Goal: Information Seeking & Learning: Learn about a topic

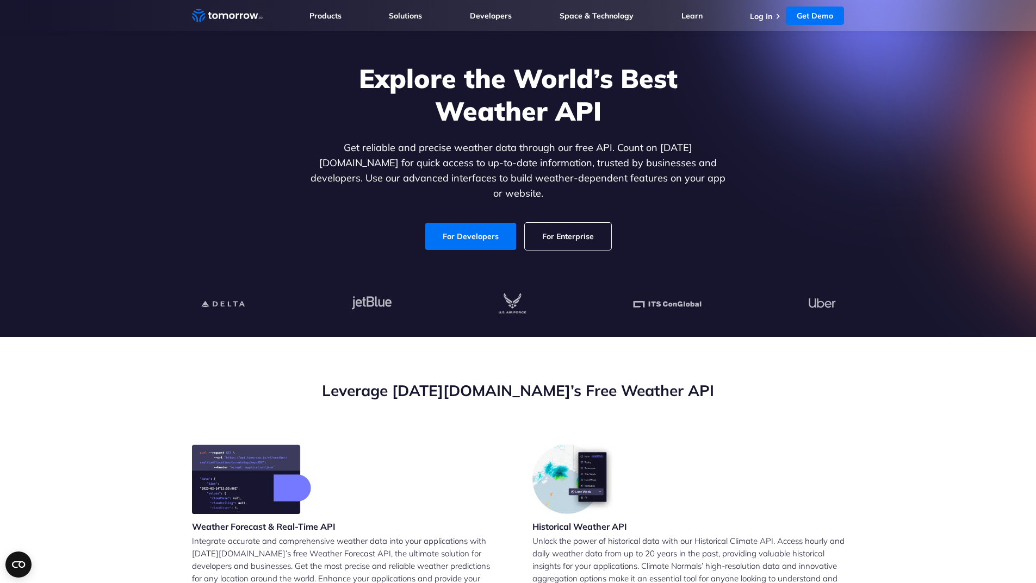
click at [553, 223] on link "For Enterprise" at bounding box center [568, 236] width 86 height 27
click at [391, 272] on div at bounding box center [518, 305] width 670 height 66
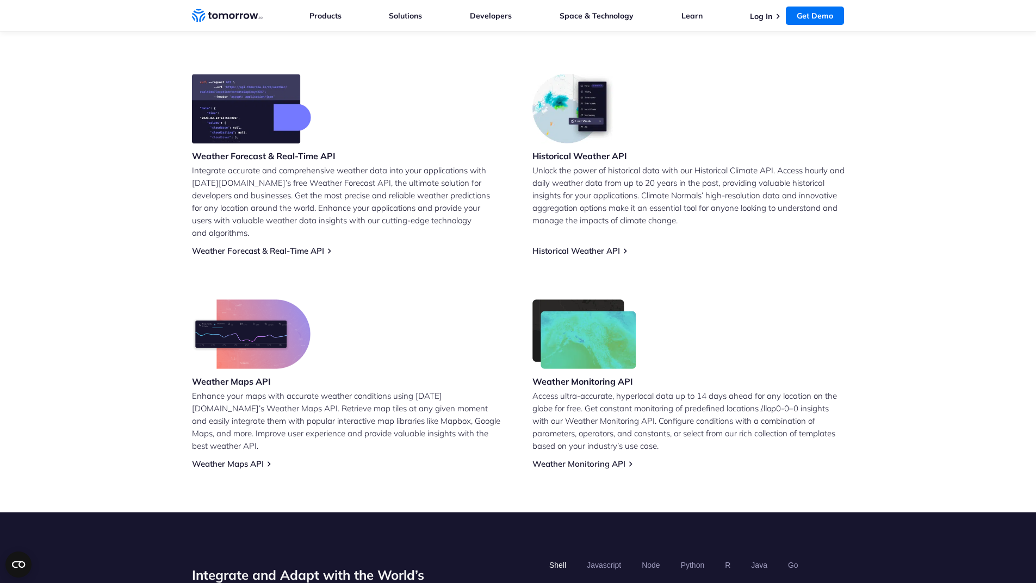
scroll to position [381, 0]
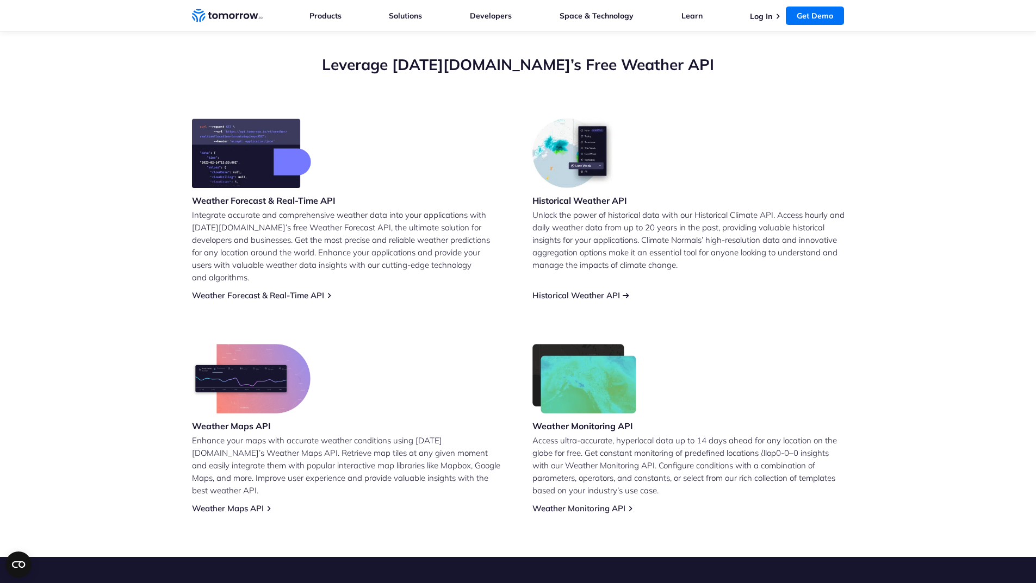
click at [595, 290] on link "Historical Weather API" at bounding box center [576, 295] width 88 height 10
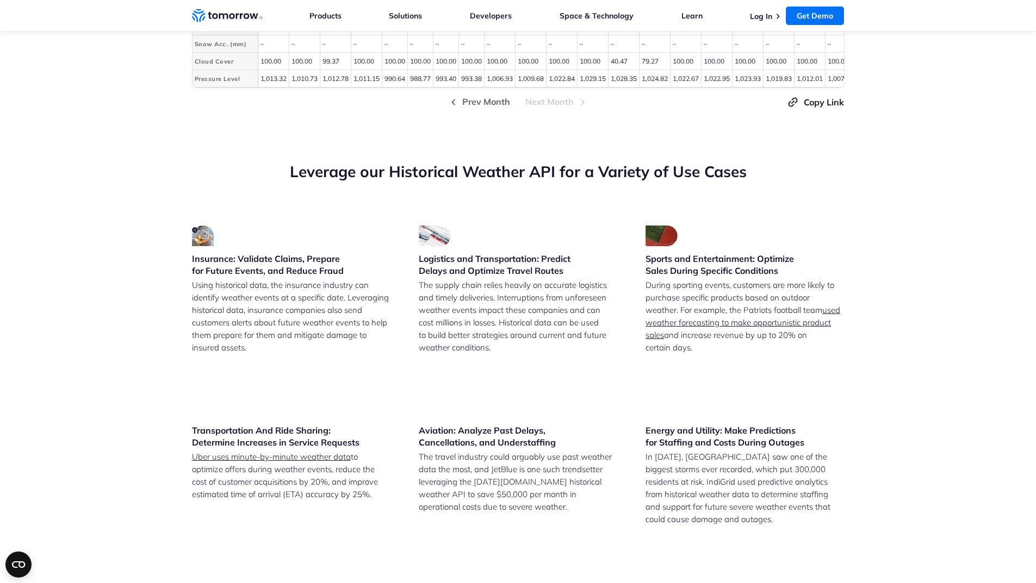
scroll to position [2284, 0]
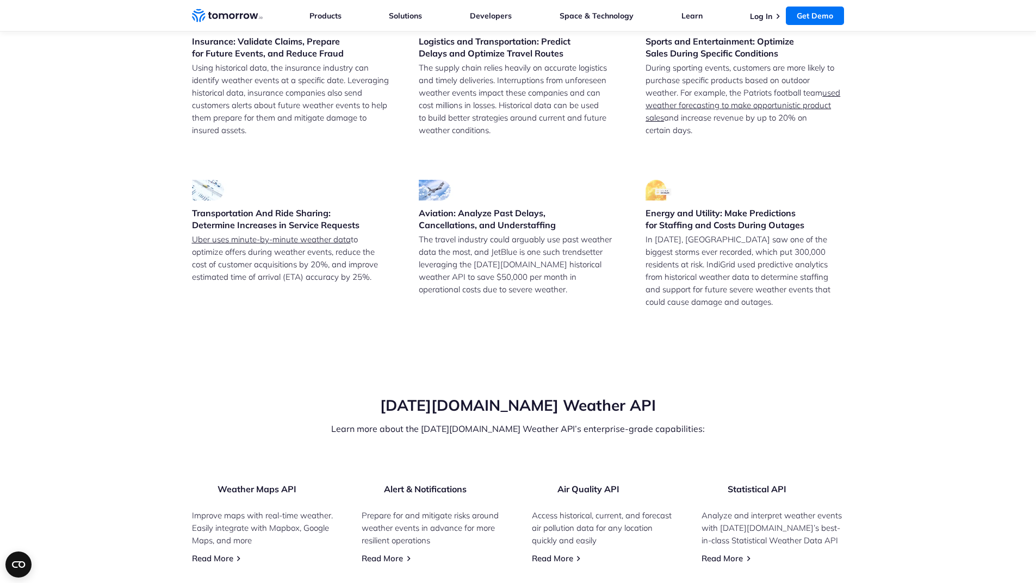
scroll to position [2338, 0]
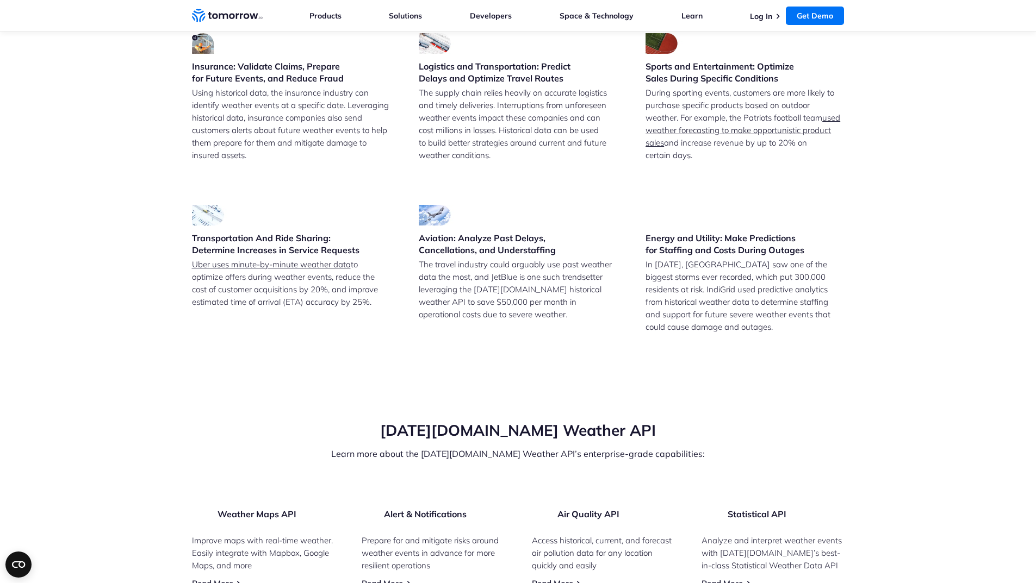
click at [0, 0] on input "Reykjavik" at bounding box center [0, 0] width 0 height 0
click at [0, 0] on input "2023" at bounding box center [0, 0] width 0 height 0
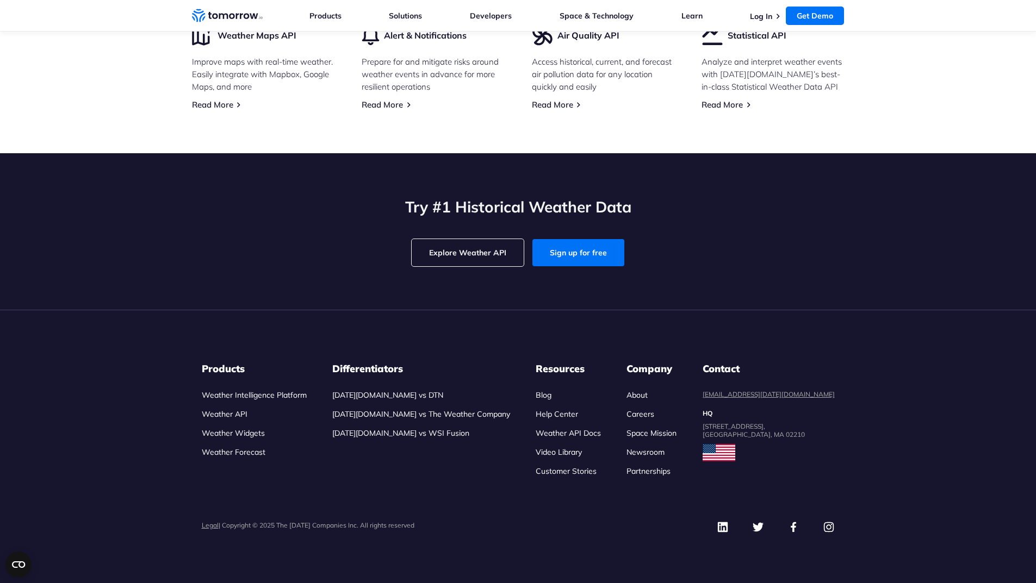
scroll to position [3240, 0]
click at [488, 266] on link "Explore Weather API" at bounding box center [468, 252] width 112 height 27
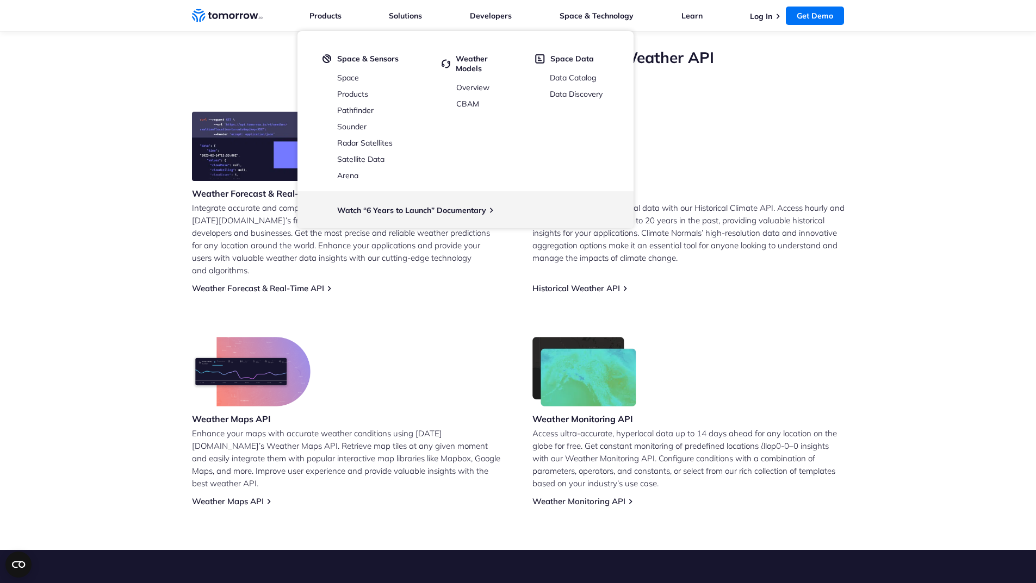
scroll to position [599, 0]
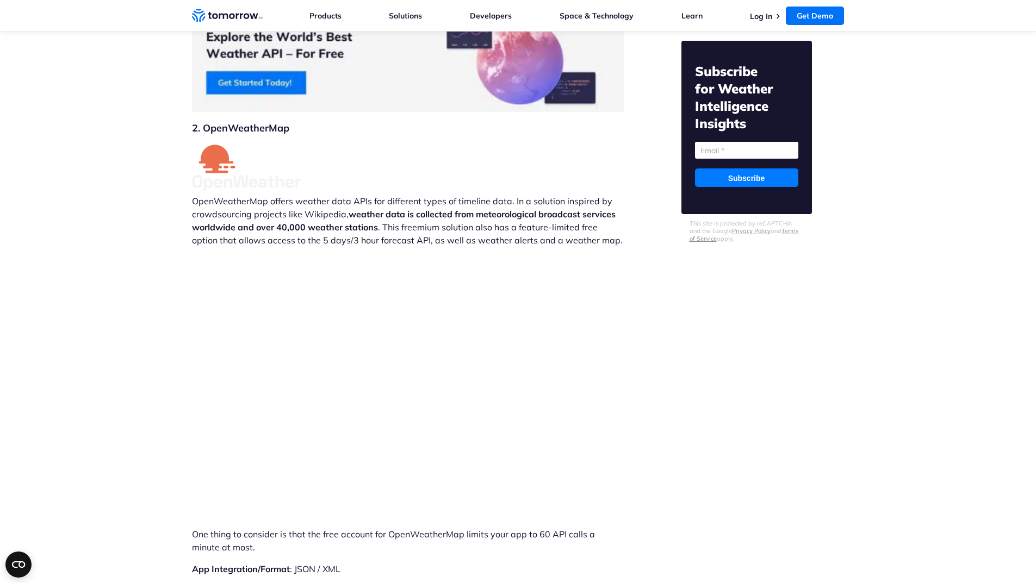
scroll to position [4077, 0]
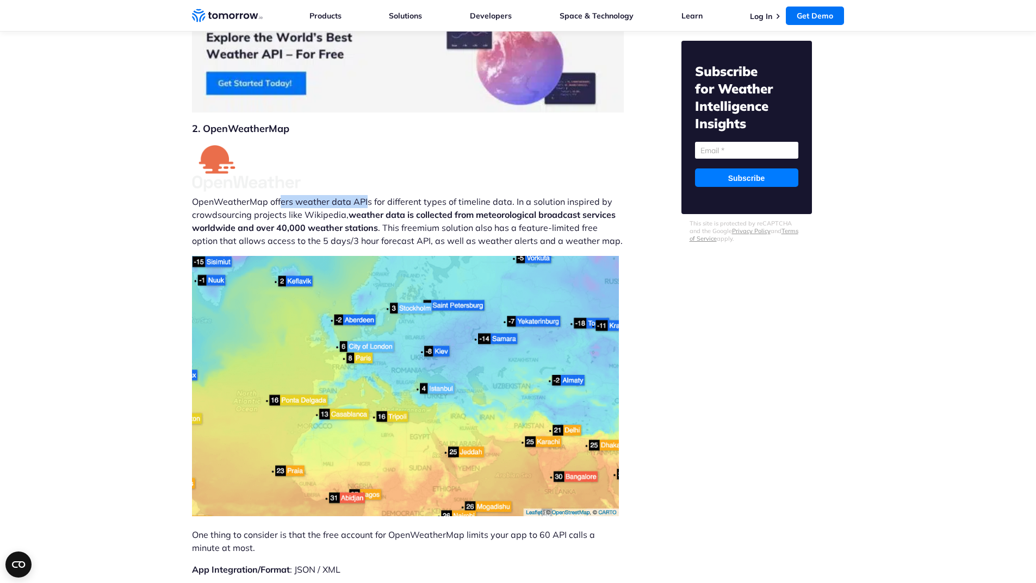
drag, startPoint x: 277, startPoint y: 168, endPoint x: 363, endPoint y: 162, distance: 85.6
click at [363, 162] on p "OpenWeatherMap offers weather data APIs for different types of timeline data. I…" at bounding box center [408, 196] width 432 height 102
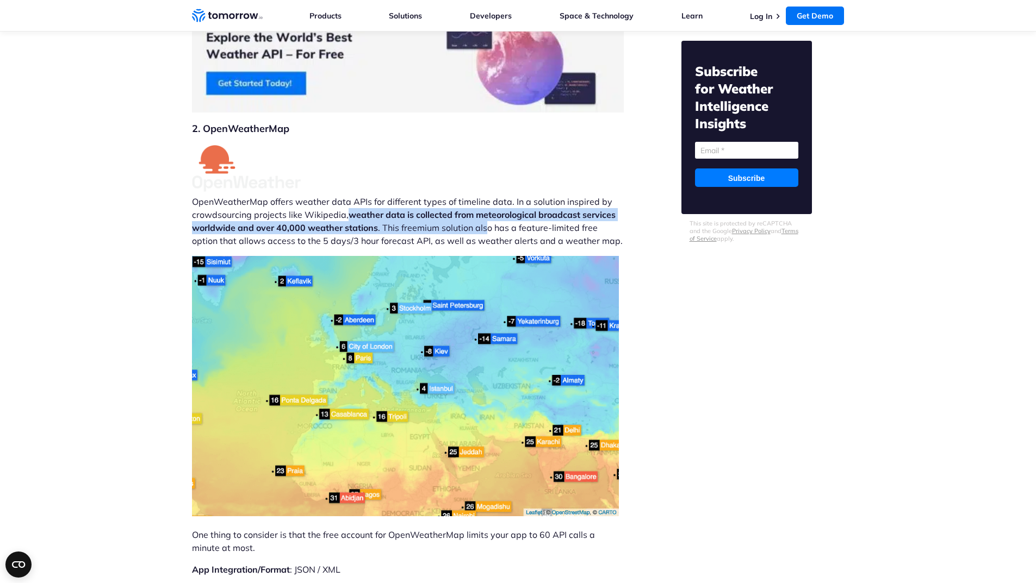
drag, startPoint x: 347, startPoint y: 179, endPoint x: 487, endPoint y: 184, distance: 139.3
click at [486, 184] on p "OpenWeatherMap offers weather data APIs for different types of timeline data. I…" at bounding box center [408, 196] width 432 height 102
click at [494, 209] on strong "weather data is collected from meteorological broadcast services worldwide and …" at bounding box center [404, 221] width 424 height 24
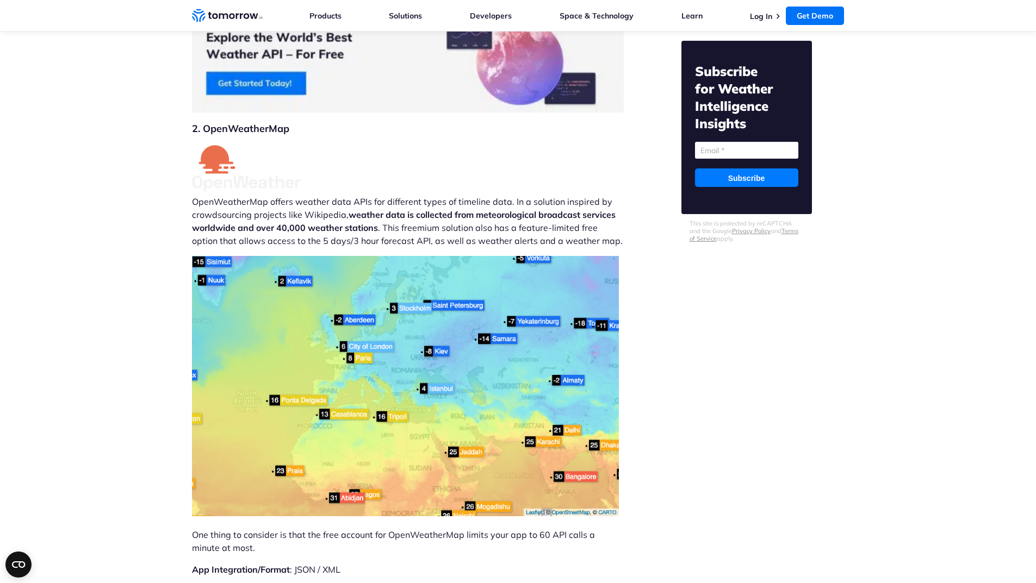
drag, startPoint x: 226, startPoint y: 204, endPoint x: 725, endPoint y: 319, distance: 512.2
click at [725, 319] on section "You may also like: Press Tomorrow.io’s Microwave Constellation Ready To Help Th…" at bounding box center [762, 592] width 163 height 9201
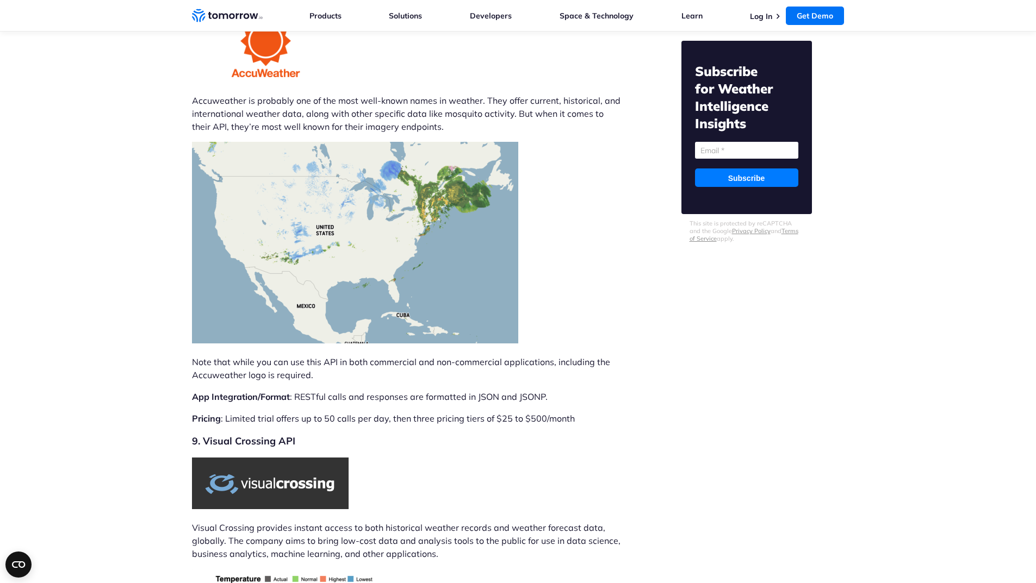
scroll to position [6633, 0]
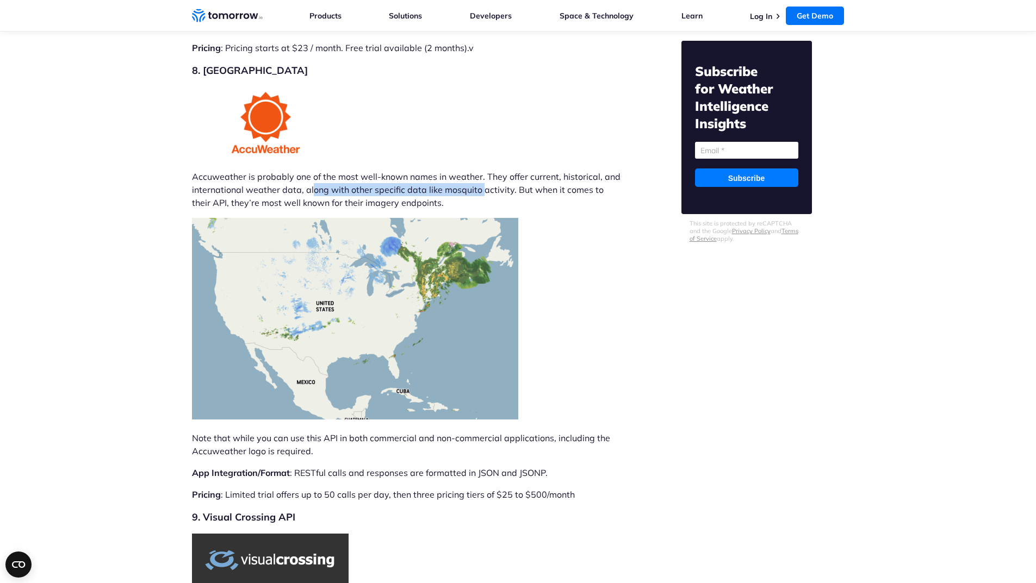
drag, startPoint x: 311, startPoint y: 151, endPoint x: 479, endPoint y: 151, distance: 168.0
click at [479, 170] on p "Accuweather is probably one of the most well-known names in weather. They offer…" at bounding box center [408, 189] width 432 height 39
drag, startPoint x: 302, startPoint y: 169, endPoint x: 389, endPoint y: 169, distance: 87.0
click at [389, 170] on p "Accuweather is probably one of the most well-known names in weather. They offer…" at bounding box center [408, 189] width 432 height 39
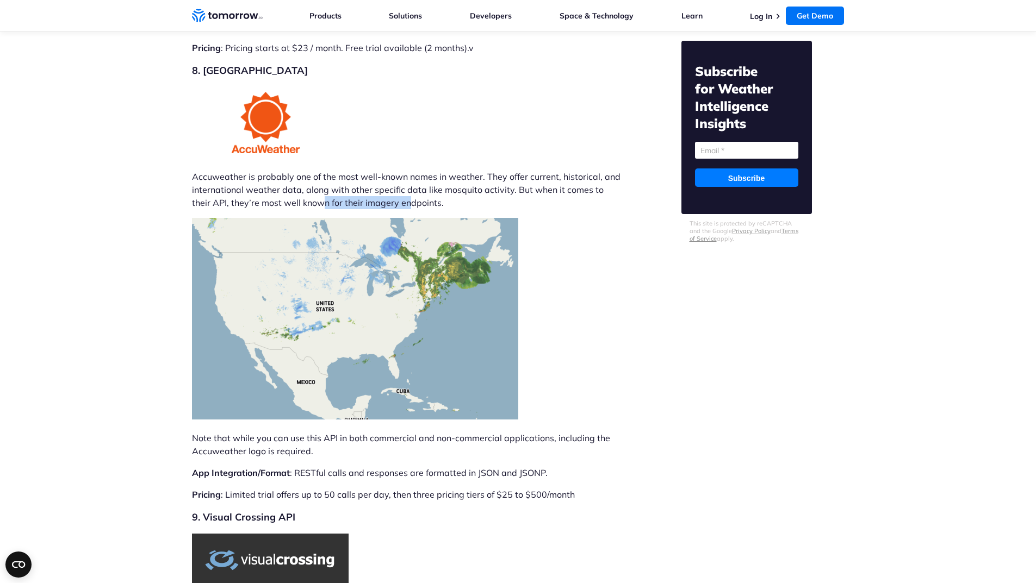
click at [389, 170] on p "Accuweather is probably one of the most well-known names in weather. They offer…" at bounding box center [408, 189] width 432 height 39
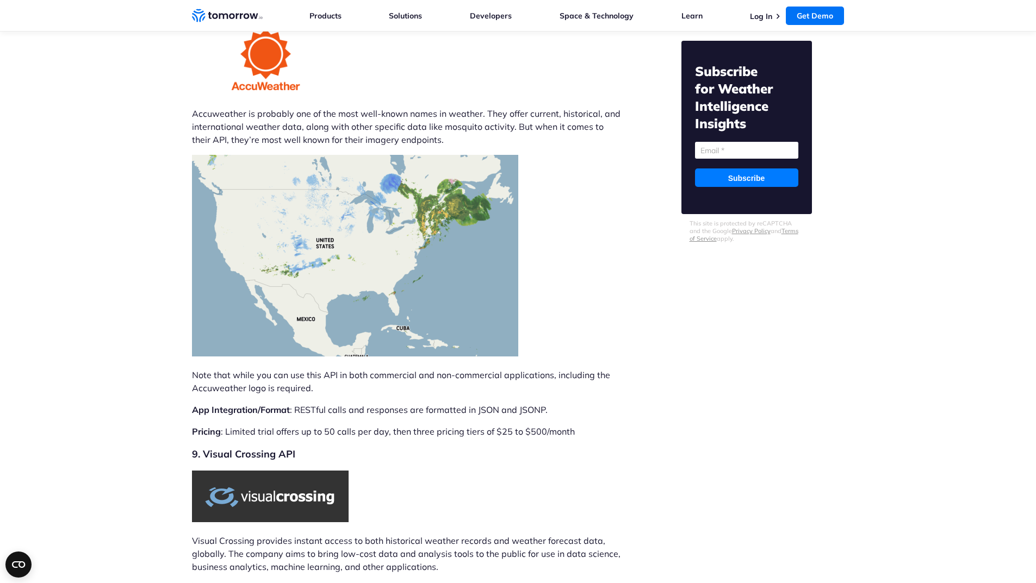
scroll to position [6741, 0]
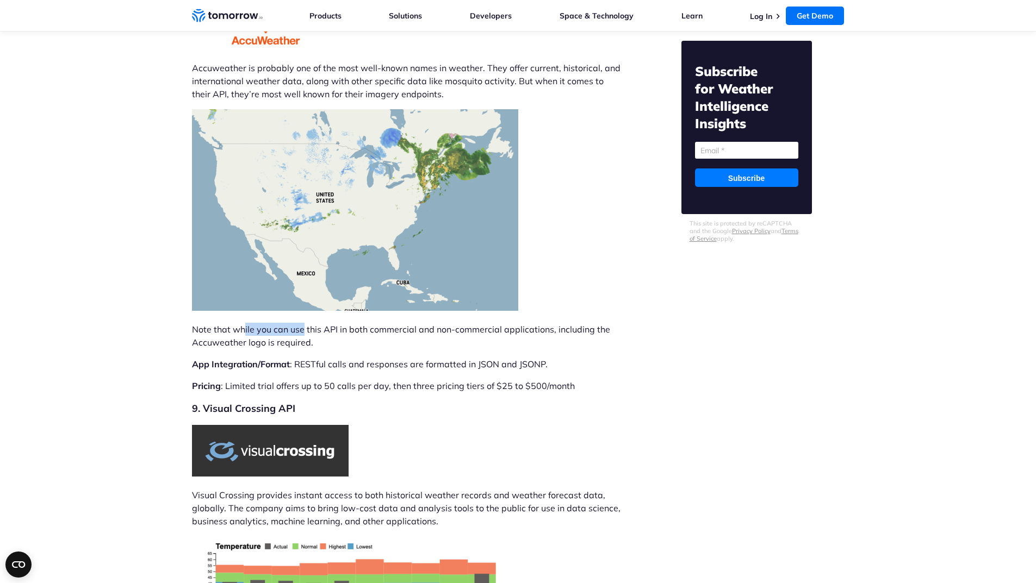
drag, startPoint x: 242, startPoint y: 292, endPoint x: 303, endPoint y: 292, distance: 60.9
click at [303, 323] on p "Note that while you can use this API in both commercial and non-commercial appl…" at bounding box center [408, 336] width 432 height 26
click at [235, 323] on p "Note that while you can use this API in both commercial and non-commercial appl…" at bounding box center [408, 336] width 432 height 26
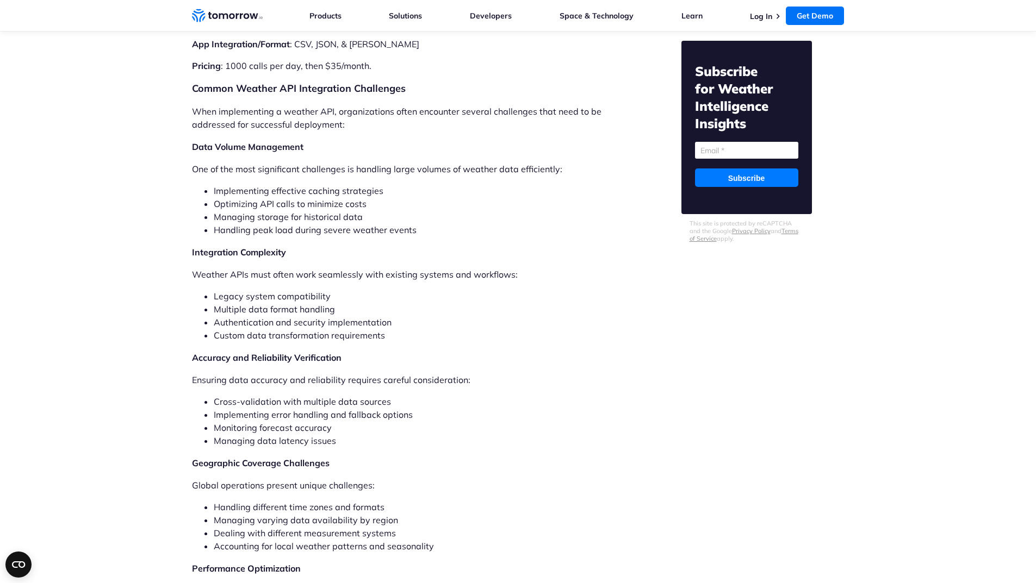
scroll to position [7122, 0]
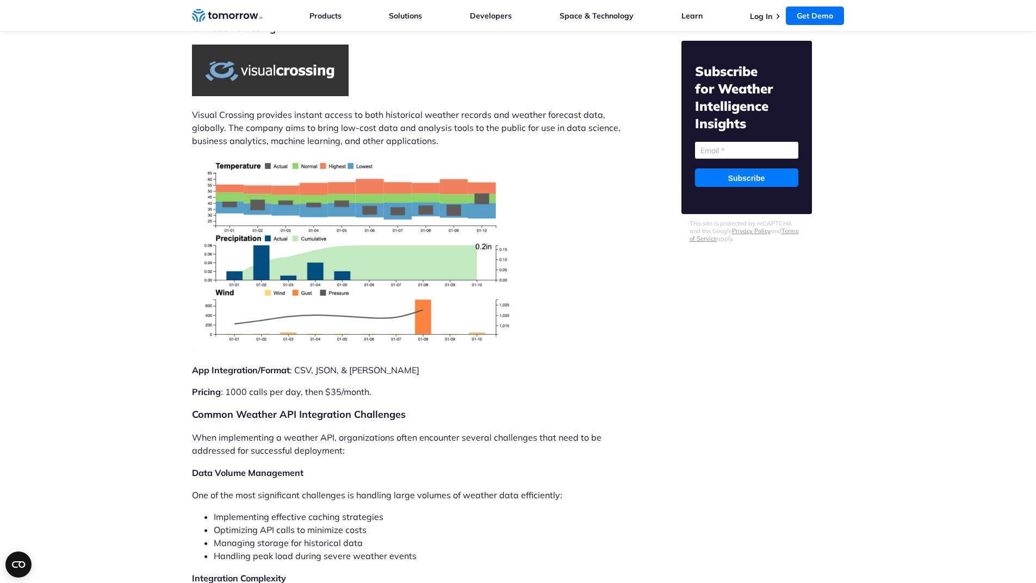
drag, startPoint x: 179, startPoint y: 312, endPoint x: 109, endPoint y: 307, distance: 70.3
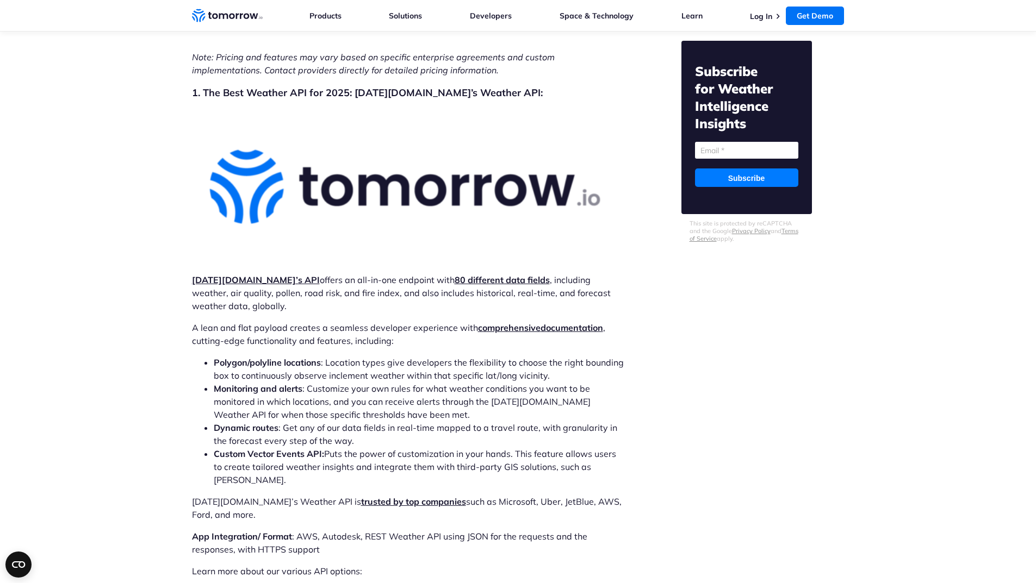
scroll to position [3258, 0]
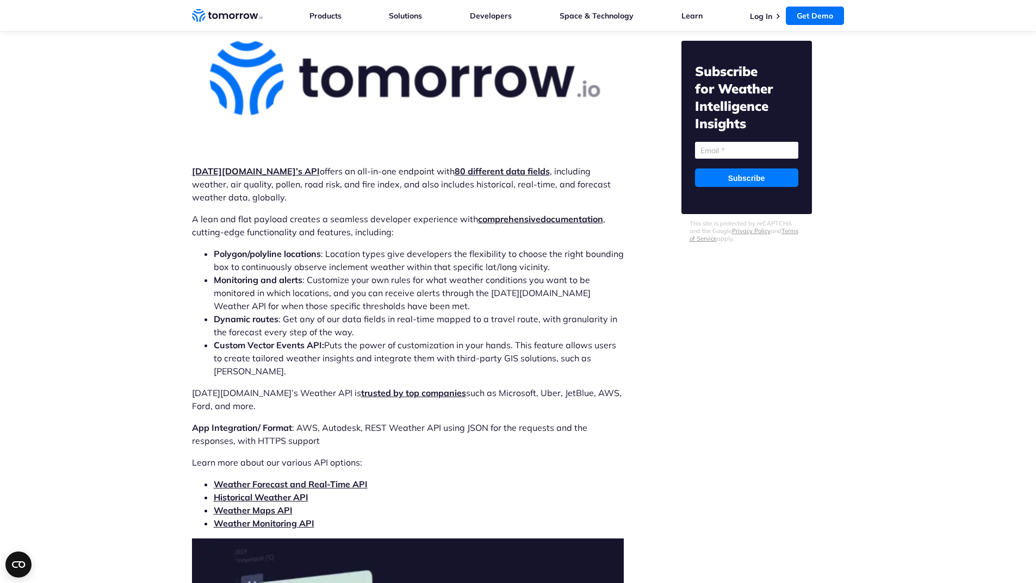
drag, startPoint x: 384, startPoint y: 357, endPoint x: 637, endPoint y: 395, distance: 255.7
drag, startPoint x: 188, startPoint y: 389, endPoint x: 377, endPoint y: 386, distance: 189.8
click at [377, 421] on p "App Integration/ Format : AWS, Autodesk, REST Weather API using JSON for the re…" at bounding box center [408, 434] width 432 height 26
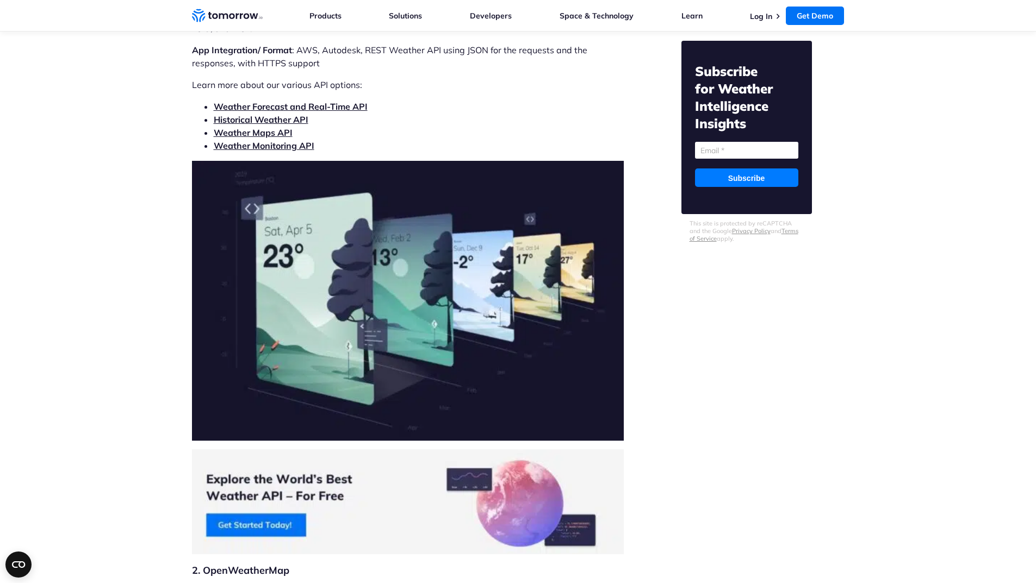
scroll to position [3584, 0]
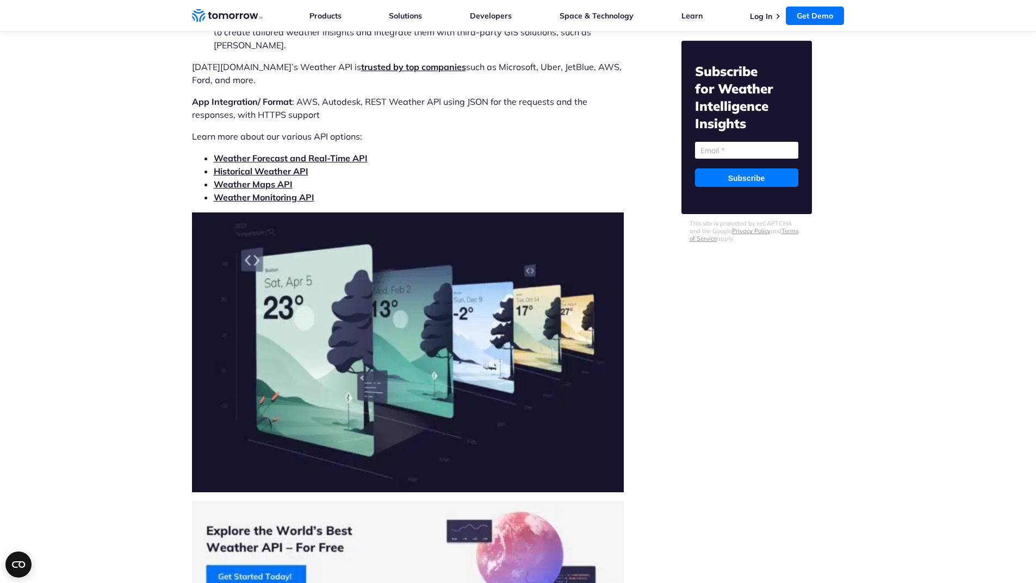
click at [277, 549] on img at bounding box center [408, 553] width 432 height 105
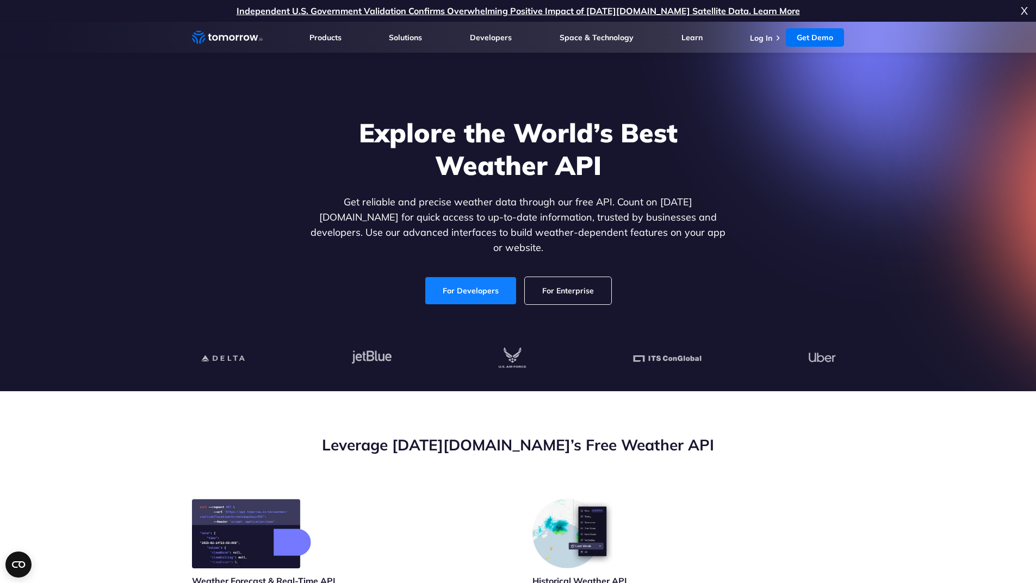
click at [495, 278] on link "For Developers" at bounding box center [470, 290] width 91 height 27
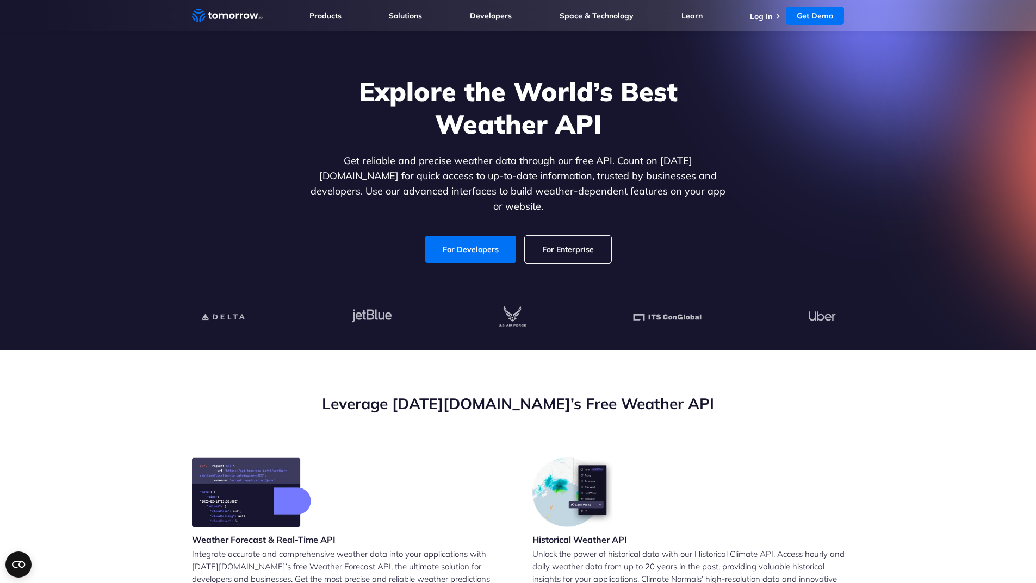
scroll to position [54, 0]
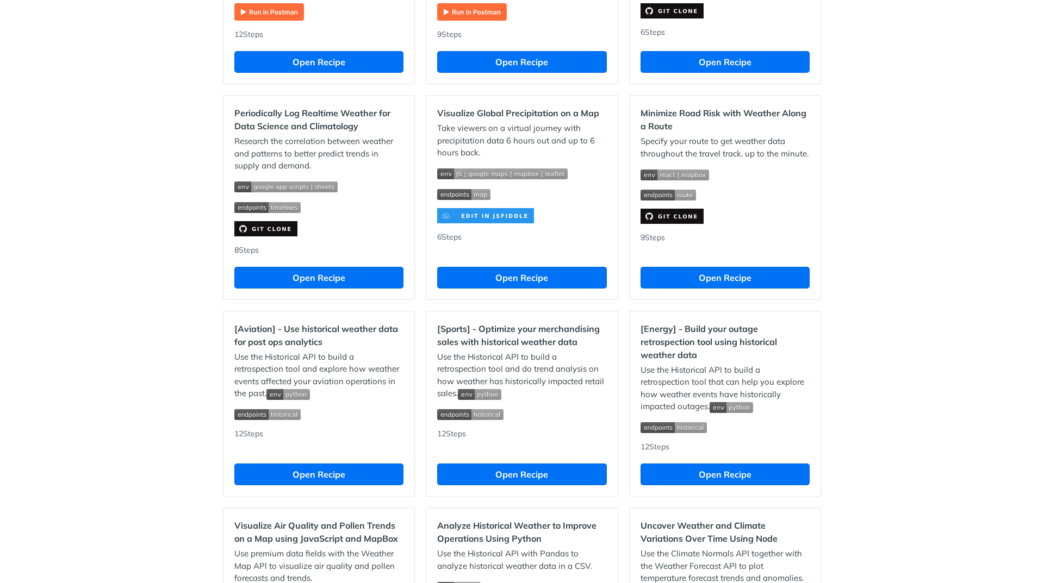
scroll to position [858, 0]
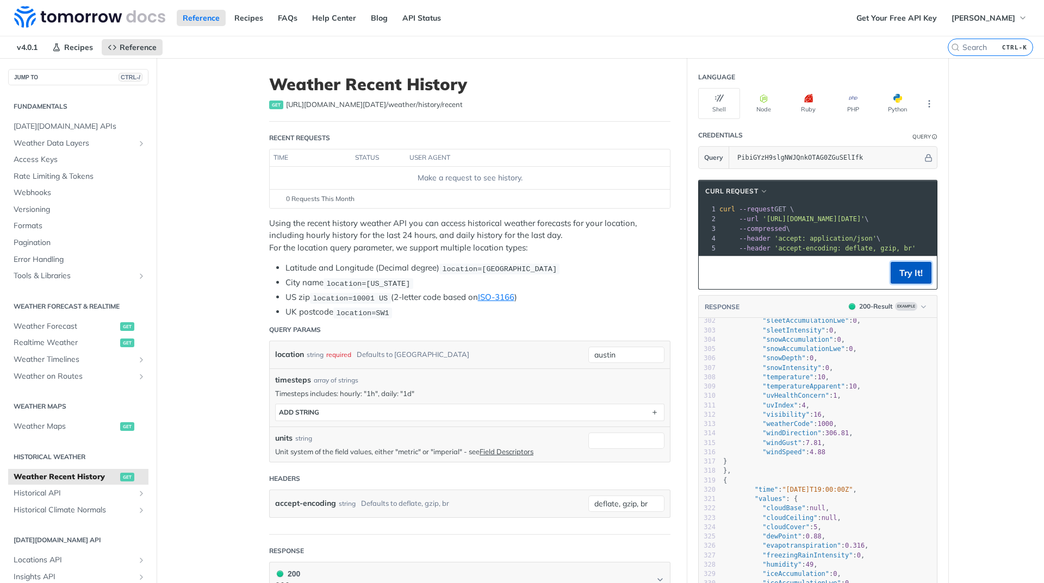
click at [895, 279] on button "Try It!" at bounding box center [911, 273] width 41 height 22
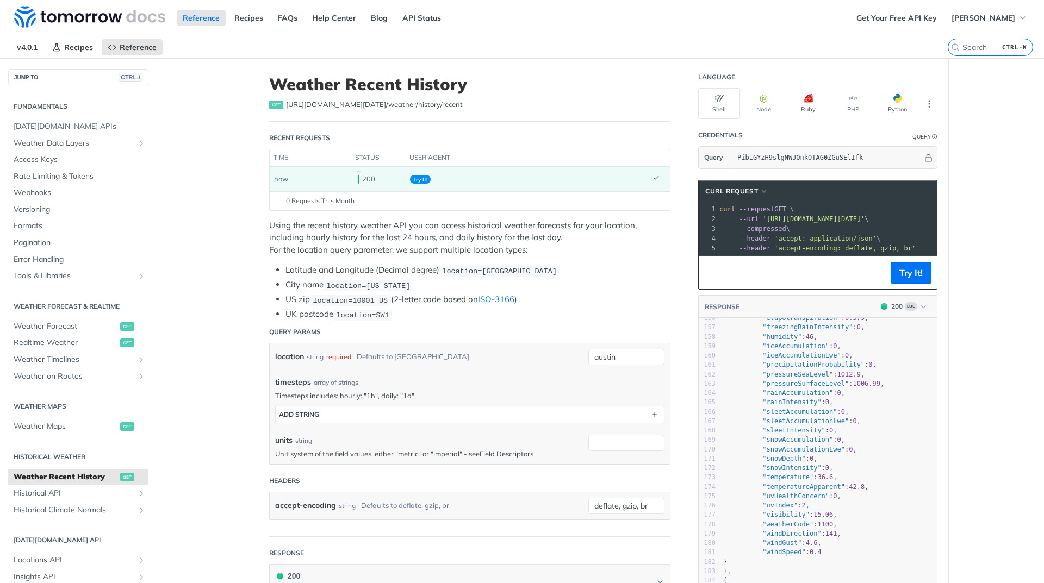
scroll to position [657, 0]
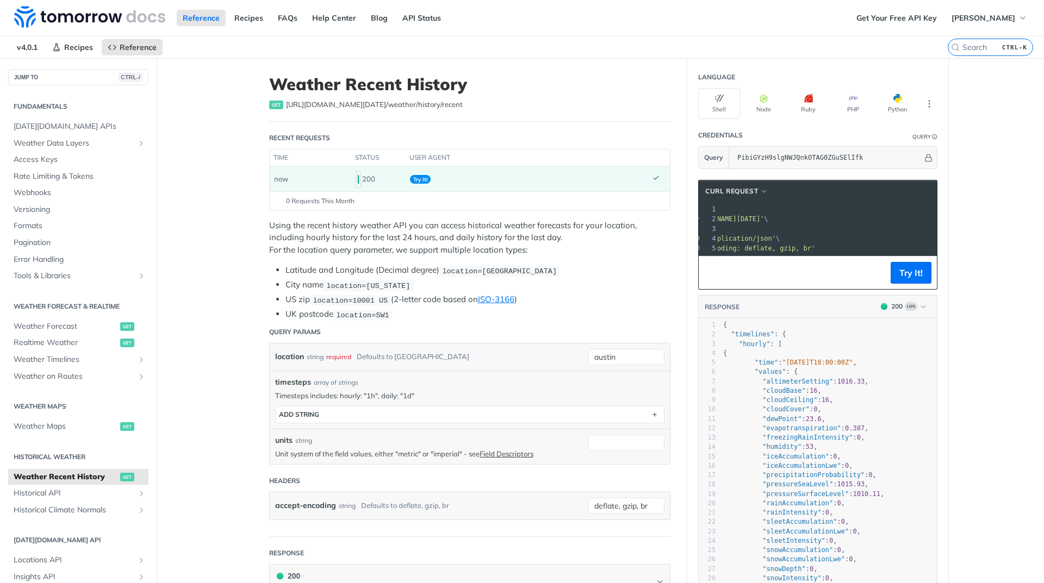
click at [864, 228] on pre "--compressed \" at bounding box center [834, 229] width 434 height 10
click at [803, 221] on span "'[URL][DOMAIN_NAME][DATE]'" at bounding box center [752, 219] width 102 height 8
click at [658, 217] on span "'[URL][DOMAIN_NAME][DATE]'" at bounding box center [607, 219] width 102 height 8
drag, startPoint x: 777, startPoint y: 217, endPoint x: 754, endPoint y: 220, distance: 23.5
click at [658, 220] on span "'[URL][DOMAIN_NAME][DATE]'" at bounding box center [607, 219] width 102 height 8
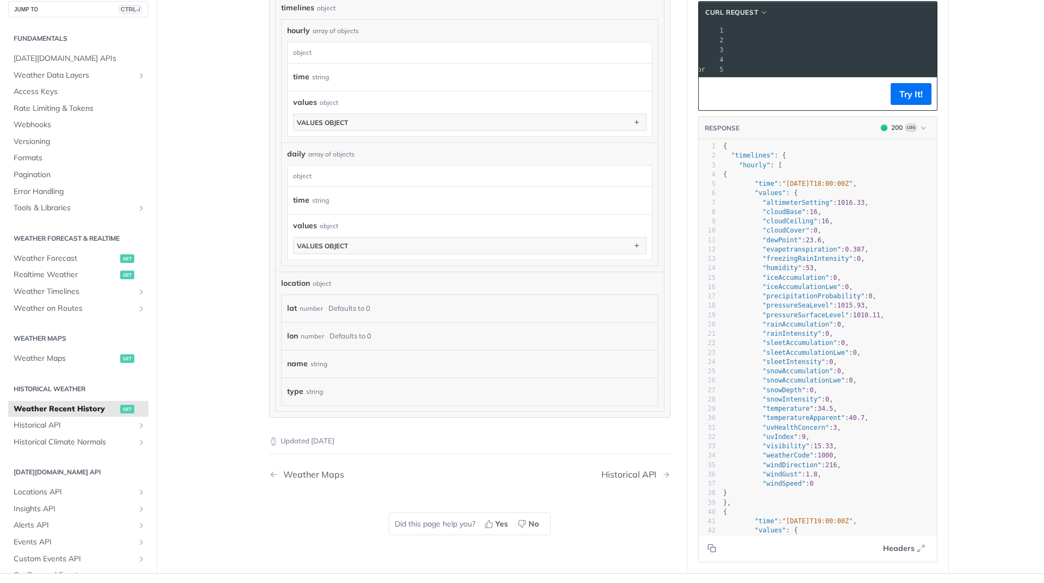
click at [348, 310] on div "Defaults to 0" at bounding box center [349, 309] width 42 height 16
drag, startPoint x: 305, startPoint y: 309, endPoint x: 297, endPoint y: 309, distance: 7.6
click at [304, 309] on div "number" at bounding box center [311, 309] width 23 height 16
click at [290, 308] on label "lat" at bounding box center [292, 309] width 10 height 16
click at [287, 308] on label "lat" at bounding box center [292, 309] width 10 height 16
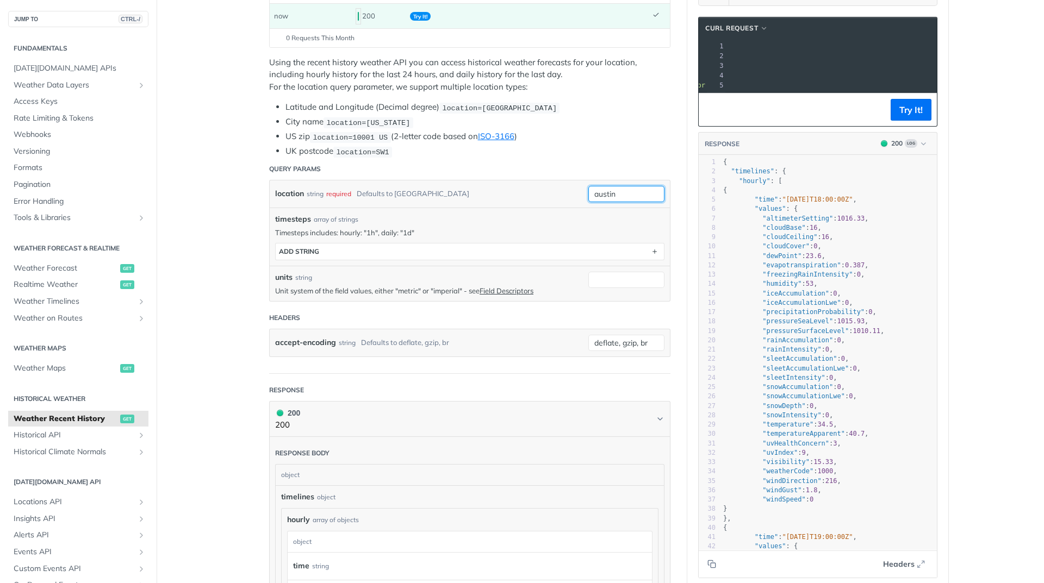
click at [613, 194] on input "austin" at bounding box center [626, 194] width 76 height 16
click at [610, 192] on input "austin" at bounding box center [626, 194] width 76 height 16
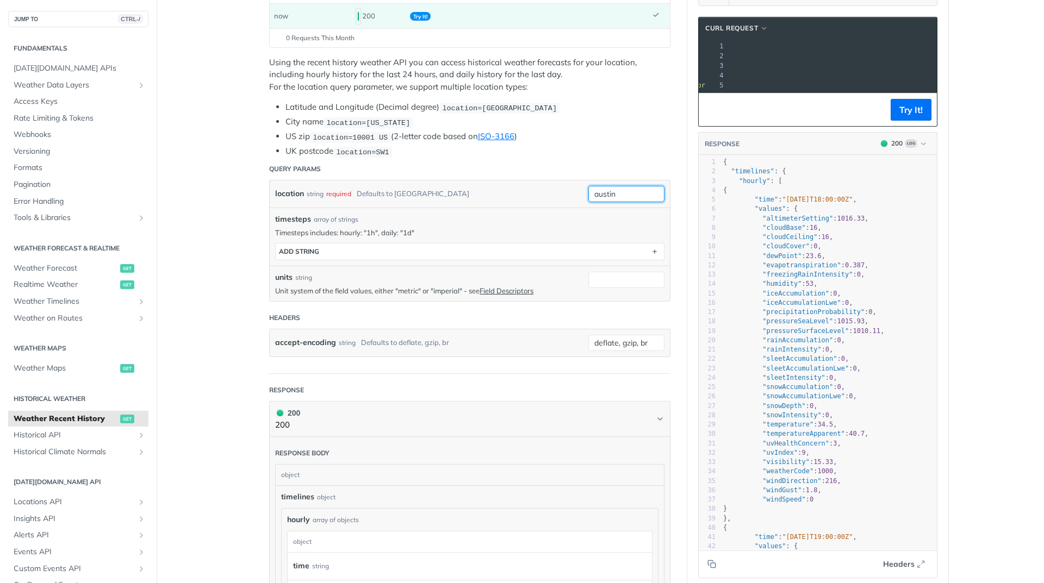
click at [610, 192] on input "austin" at bounding box center [626, 194] width 76 height 16
type input "[GEOGRAPHIC_DATA]"
click at [910, 118] on button "Try It!" at bounding box center [911, 110] width 41 height 22
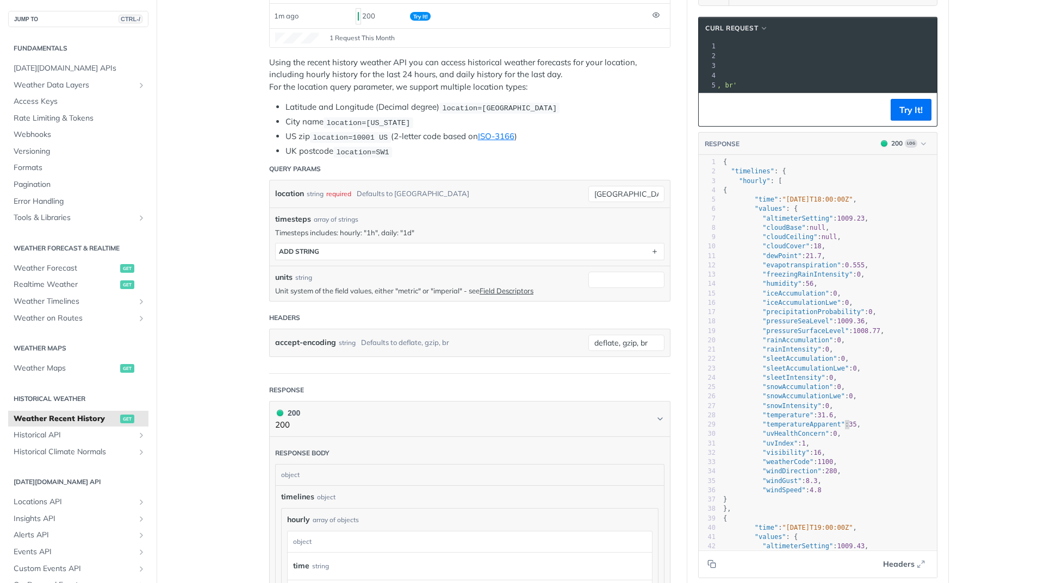
type textarea "5"
click at [845, 428] on span ""temperatureApparent" : 35 ," at bounding box center [792, 425] width 138 height 8
click at [849, 428] on span "35" at bounding box center [853, 425] width 8 height 8
click at [836, 439] on pre ""uvHealthConcern" : 0 ," at bounding box center [829, 433] width 216 height 9
click at [836, 438] on pre ""uvHealthConcern" : 0 ," at bounding box center [829, 433] width 216 height 9
